Goal: Find specific page/section

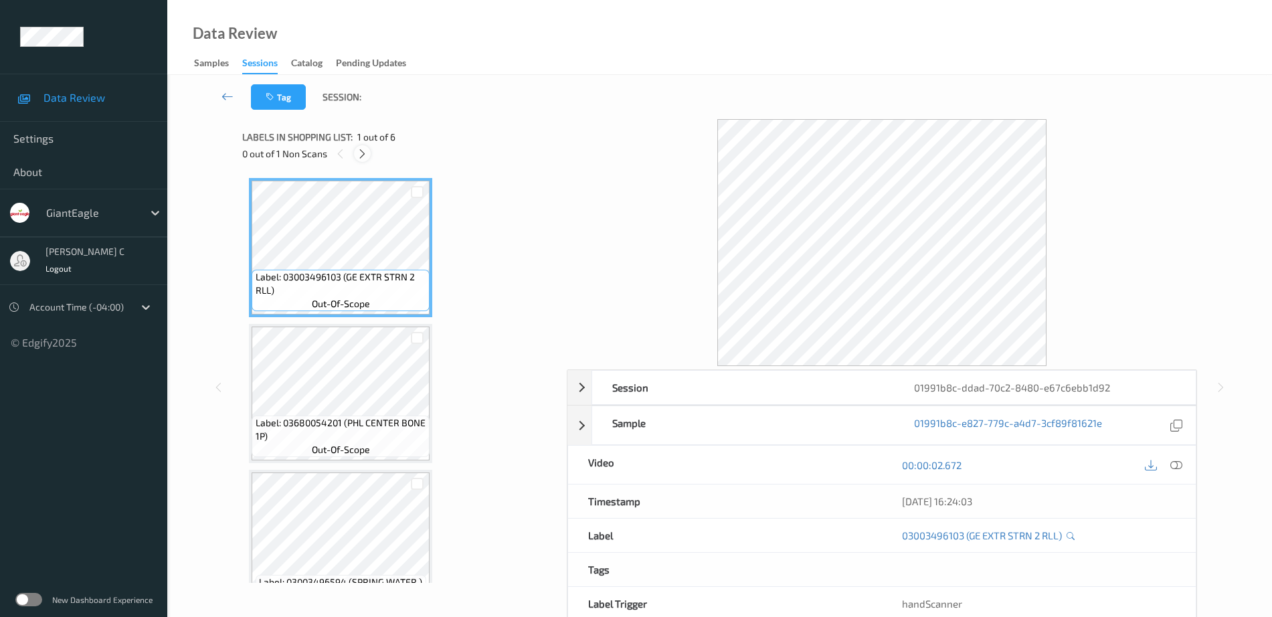
click at [363, 151] on icon at bounding box center [362, 154] width 11 height 12
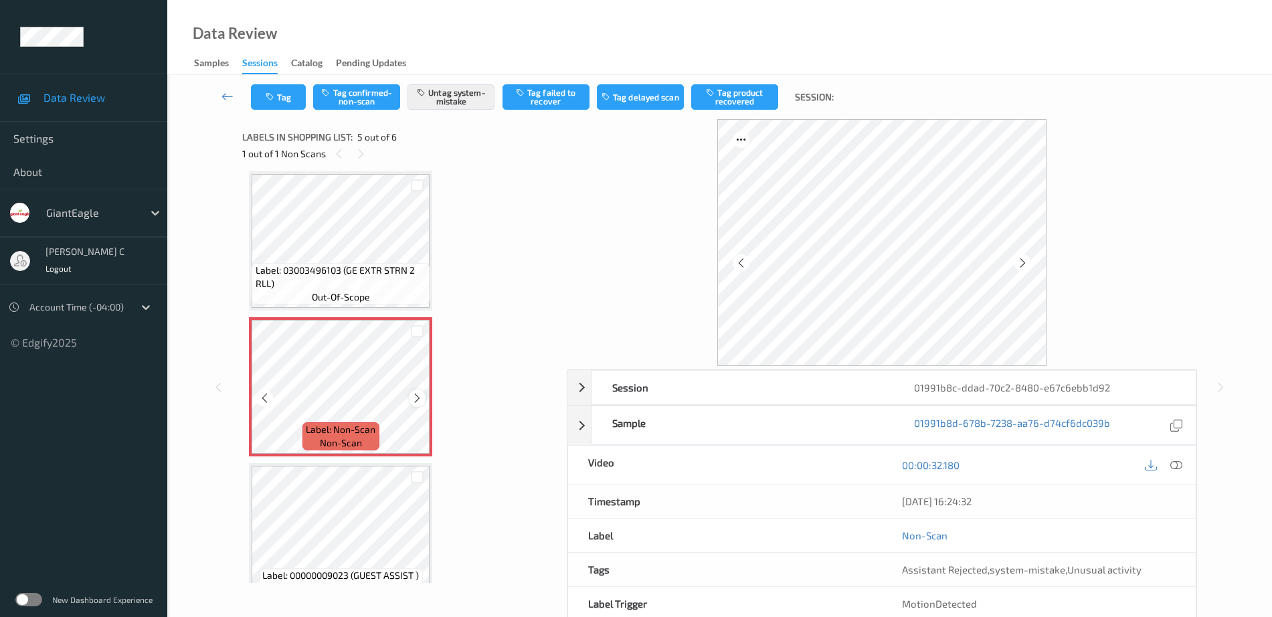
click at [422, 396] on icon at bounding box center [416, 398] width 11 height 12
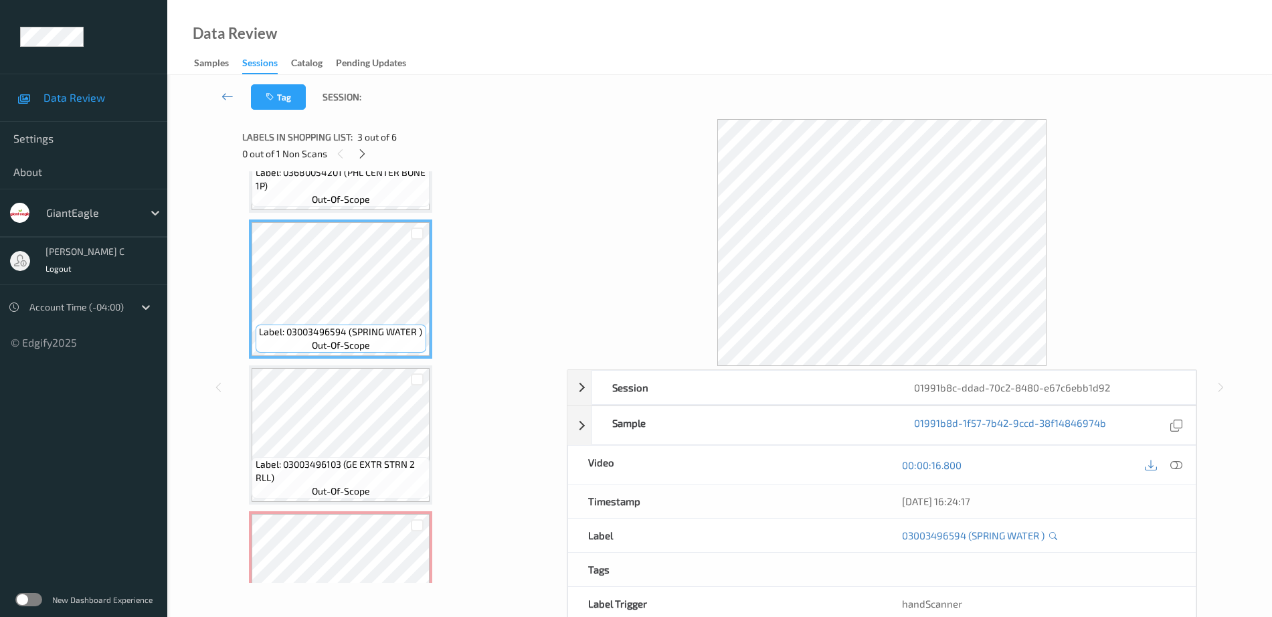
scroll to position [251, 0]
